Goal: Register for event/course

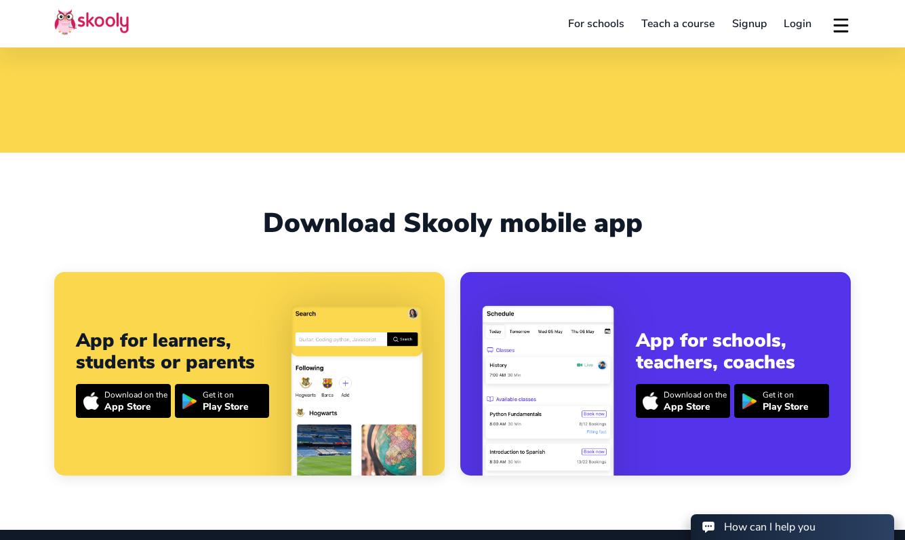
scroll to position [388, 0]
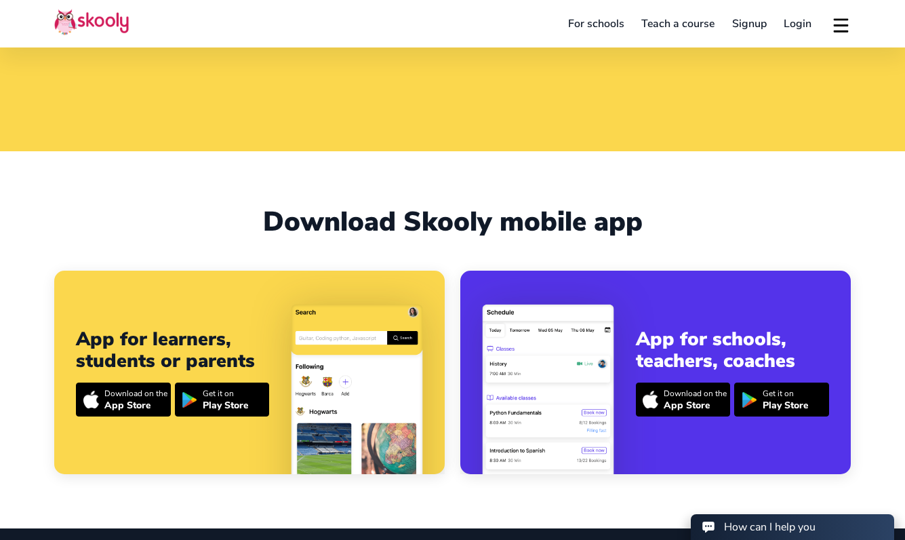
select select "55"
select select "[GEOGRAPHIC_DATA]"
select select "America/Rio_Branco"
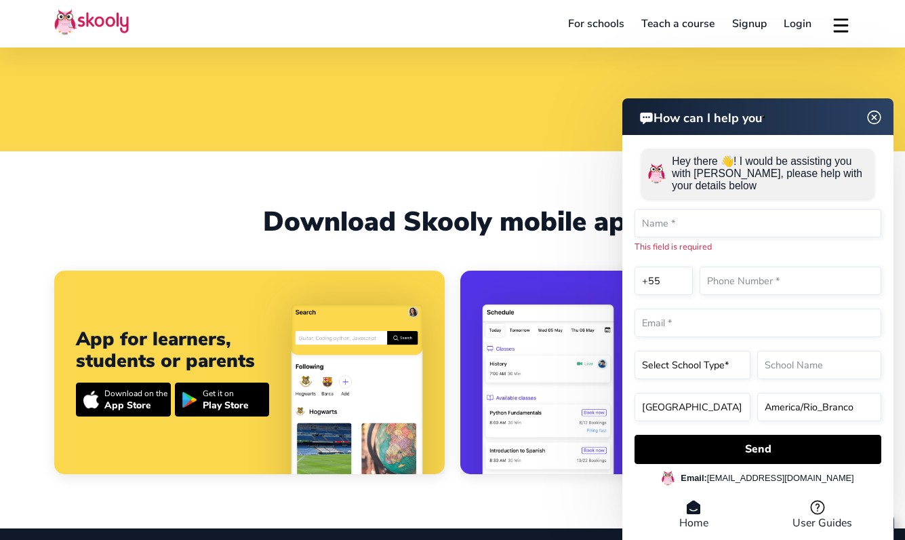
click at [877, 130] on header "How can I help you" at bounding box center [757, 116] width 271 height 37
click at [875, 119] on img at bounding box center [875, 116] width 26 height 17
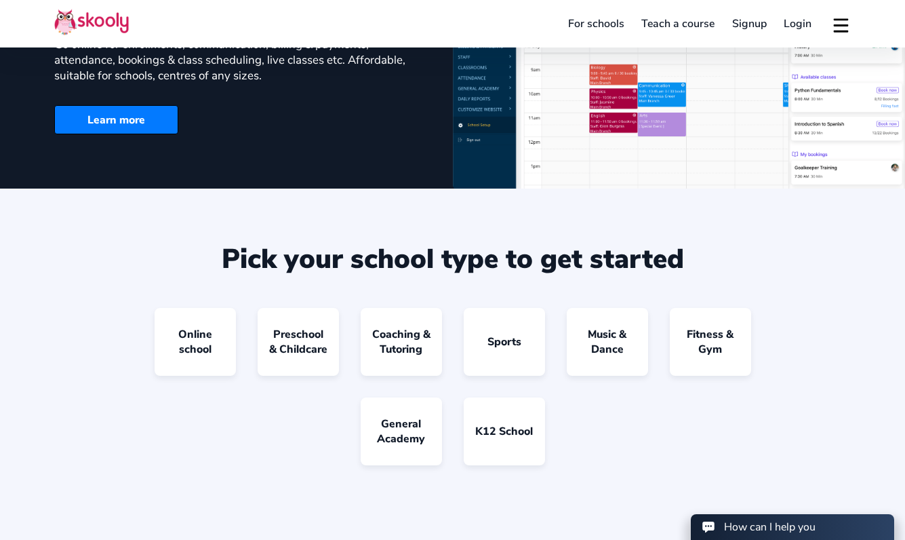
scroll to position [1098, 0]
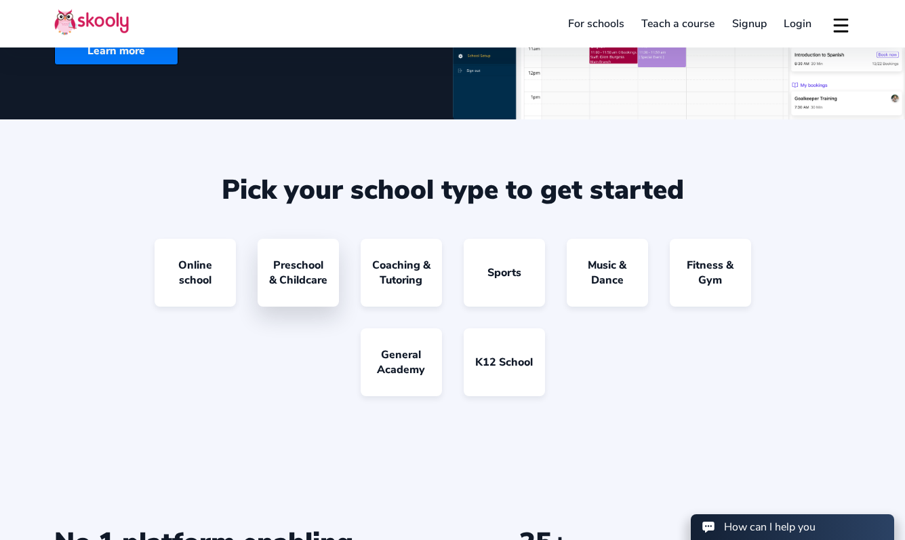
click at [308, 277] on link "Preschool & Childcare" at bounding box center [298, 273] width 81 height 68
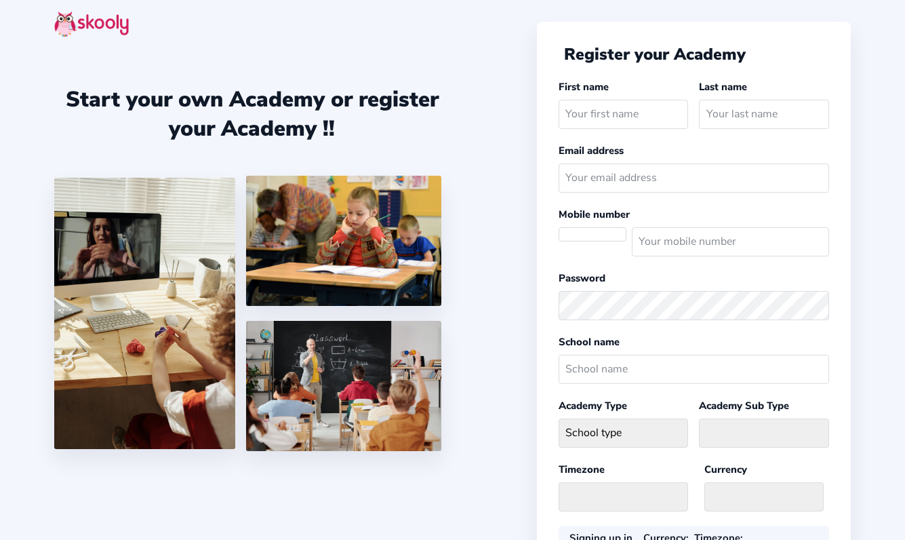
select select
select select "America/Rio_Branco"
select select "BRL R$"
select select "BR"
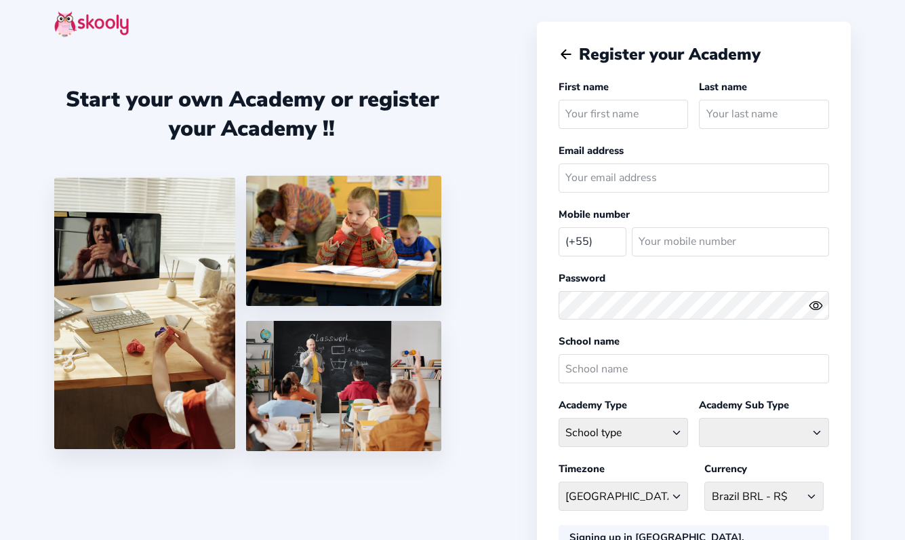
click at [481, 43] on div at bounding box center [452, 26] width 905 height 52
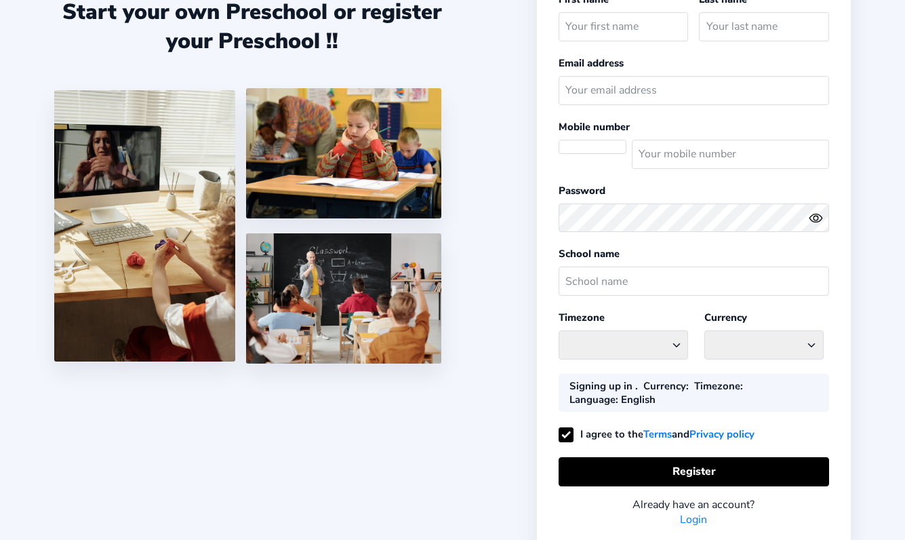
select select
select select "America/Rio_Branco"
select select "BRL R$"
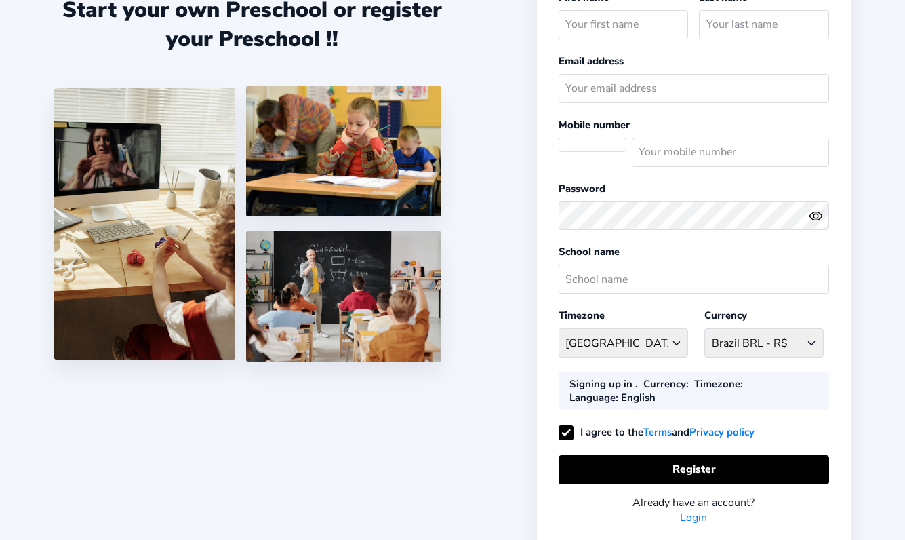
select select "BR"
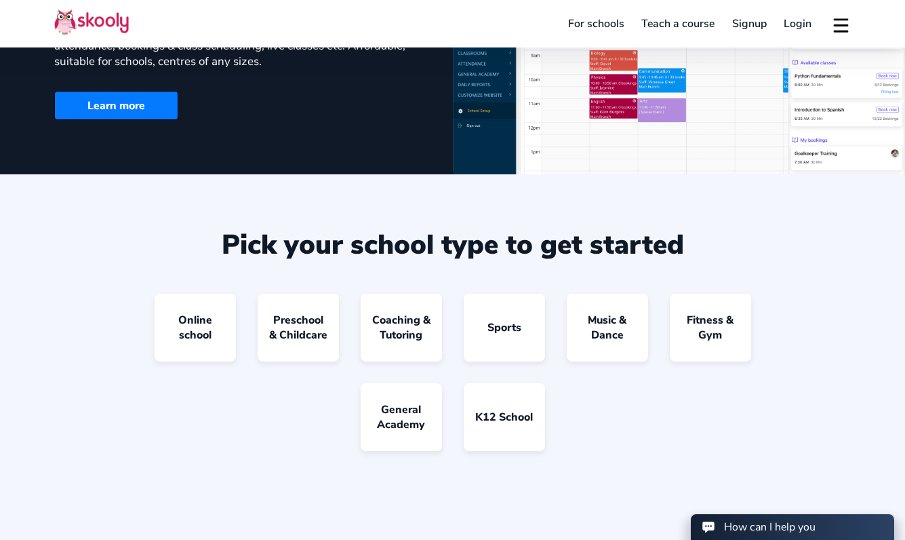
select select "55"
select select "[GEOGRAPHIC_DATA]"
select select "America/Rio_Branco"
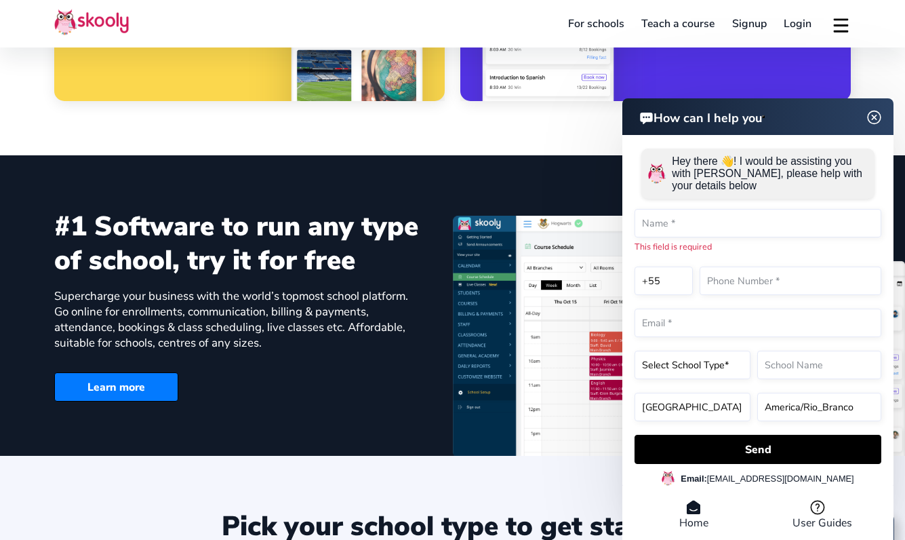
click at [874, 115] on img at bounding box center [875, 116] width 26 height 17
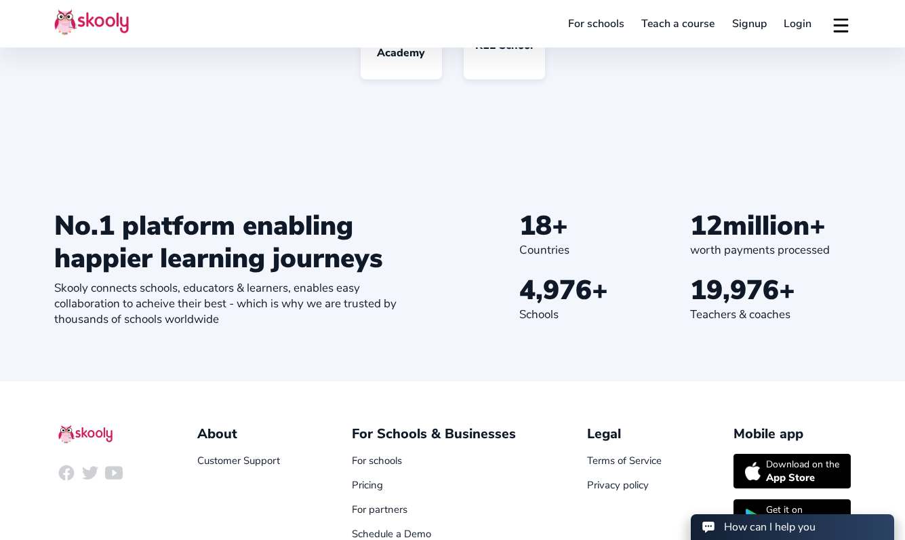
scroll to position [1506, 0]
